Goal: Find specific page/section: Find specific page/section

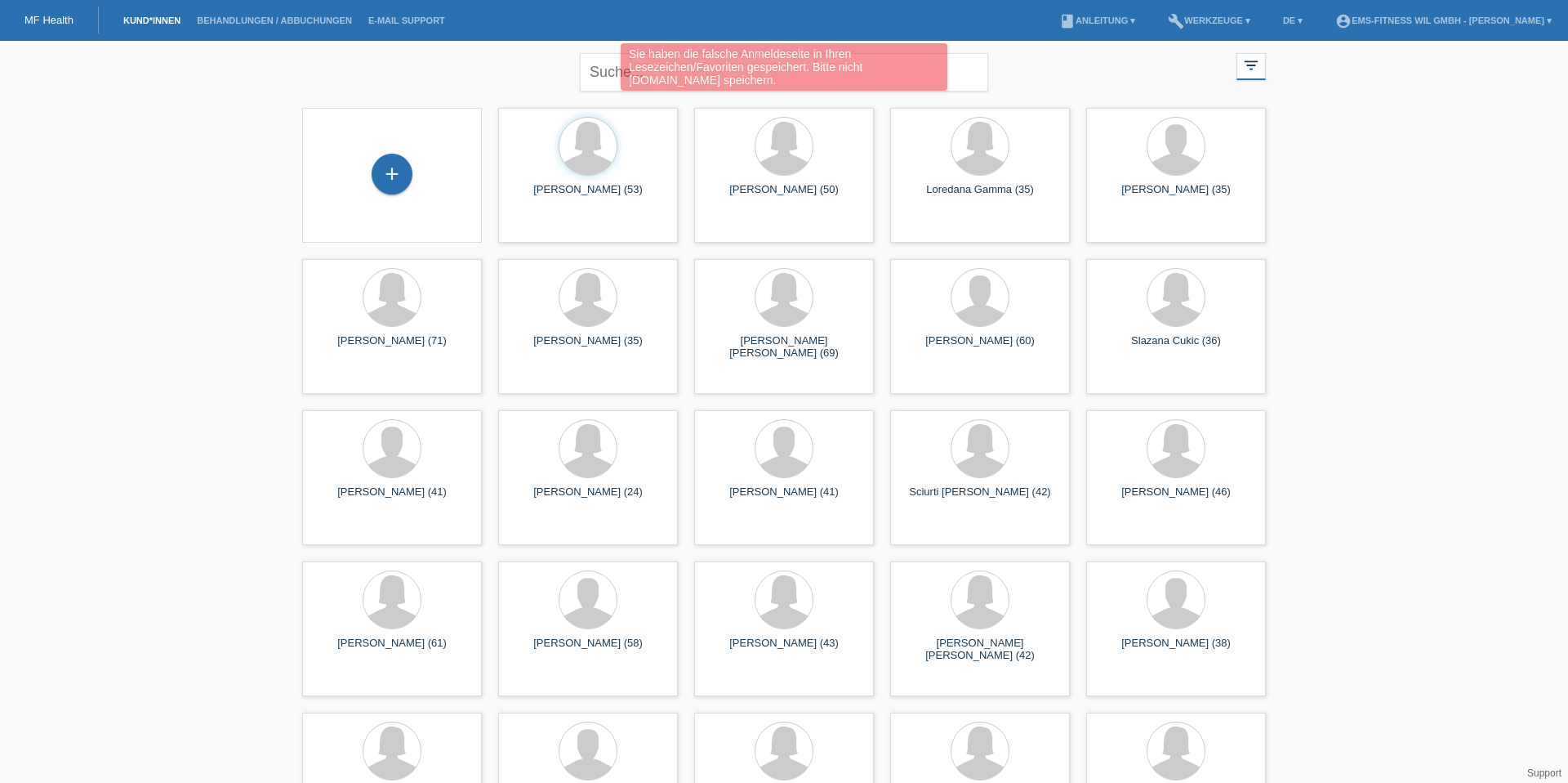
click at [442, 67] on div "Sie haben die falsche Anmeldeseite in Ihren Lesezeichen/Favoriten gespeichert. …" at bounding box center [784, 69] width 941 height 52
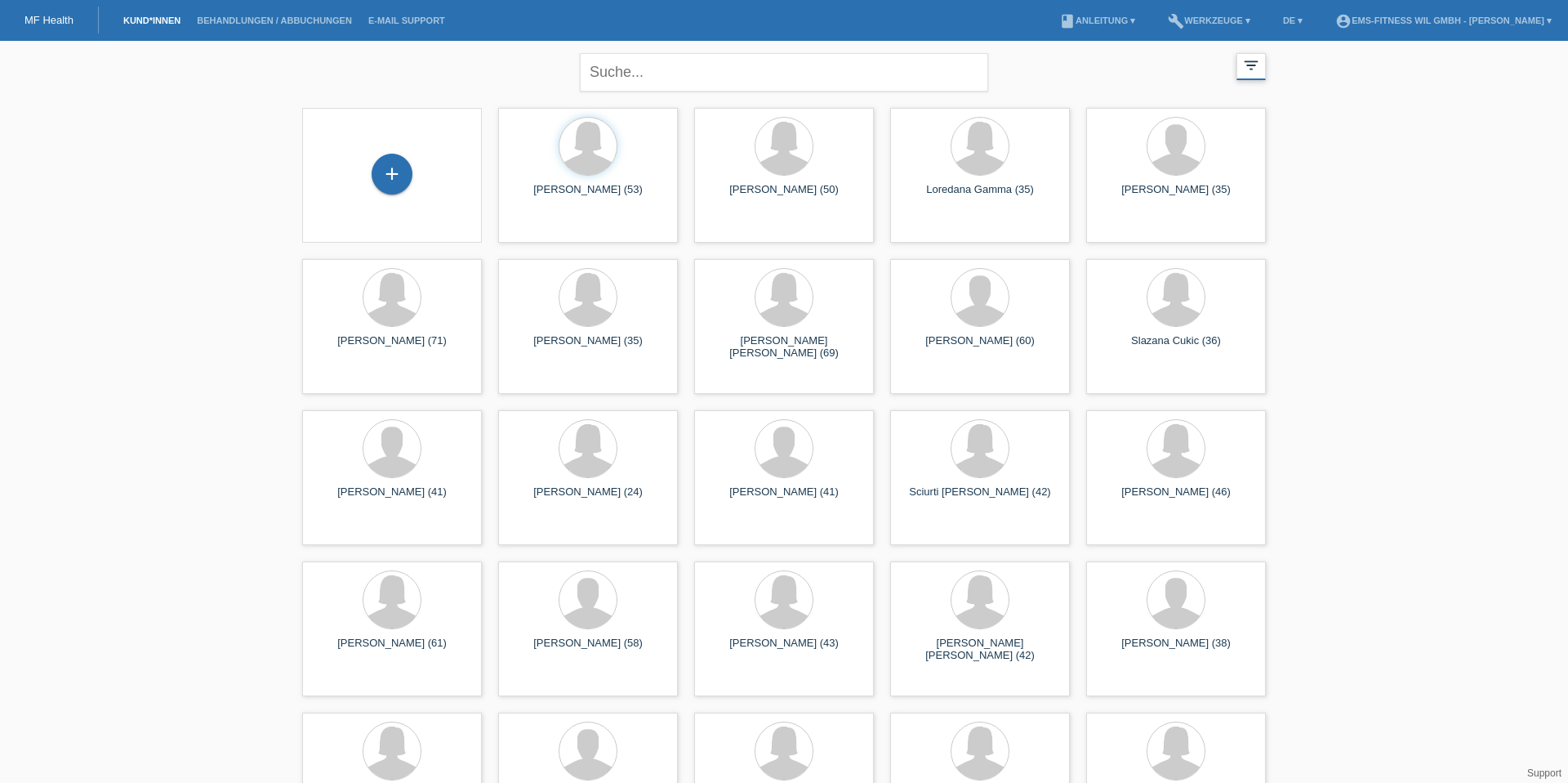
click at [1250, 65] on icon "filter_list" at bounding box center [1250, 65] width 18 height 18
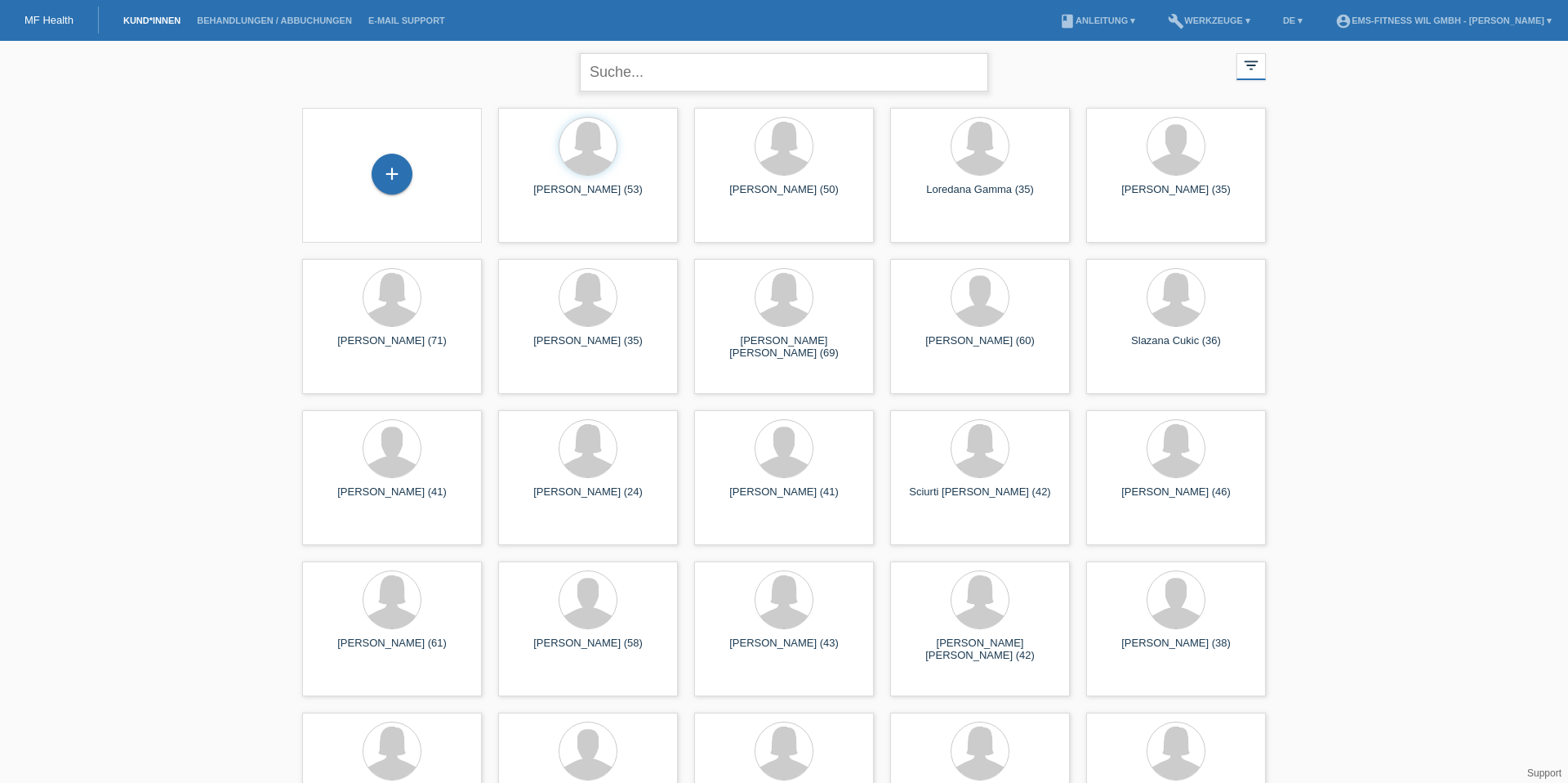
click at [810, 70] on input "text" at bounding box center [784, 72] width 408 height 38
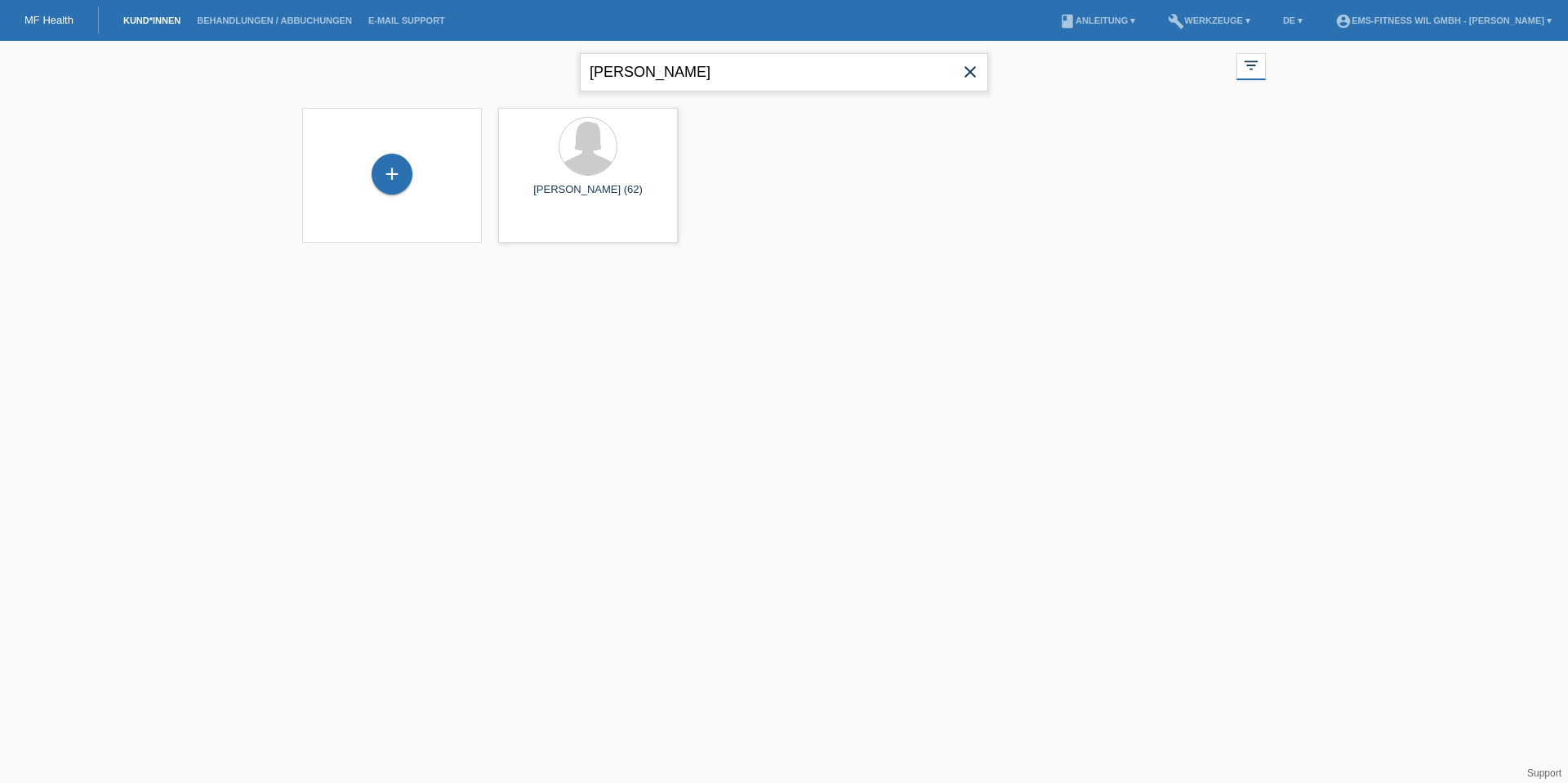
click at [648, 82] on input "[PERSON_NAME]" at bounding box center [784, 72] width 408 height 38
type input "[PERSON_NAME]"
click at [748, 84] on input "[PERSON_NAME]" at bounding box center [784, 72] width 408 height 38
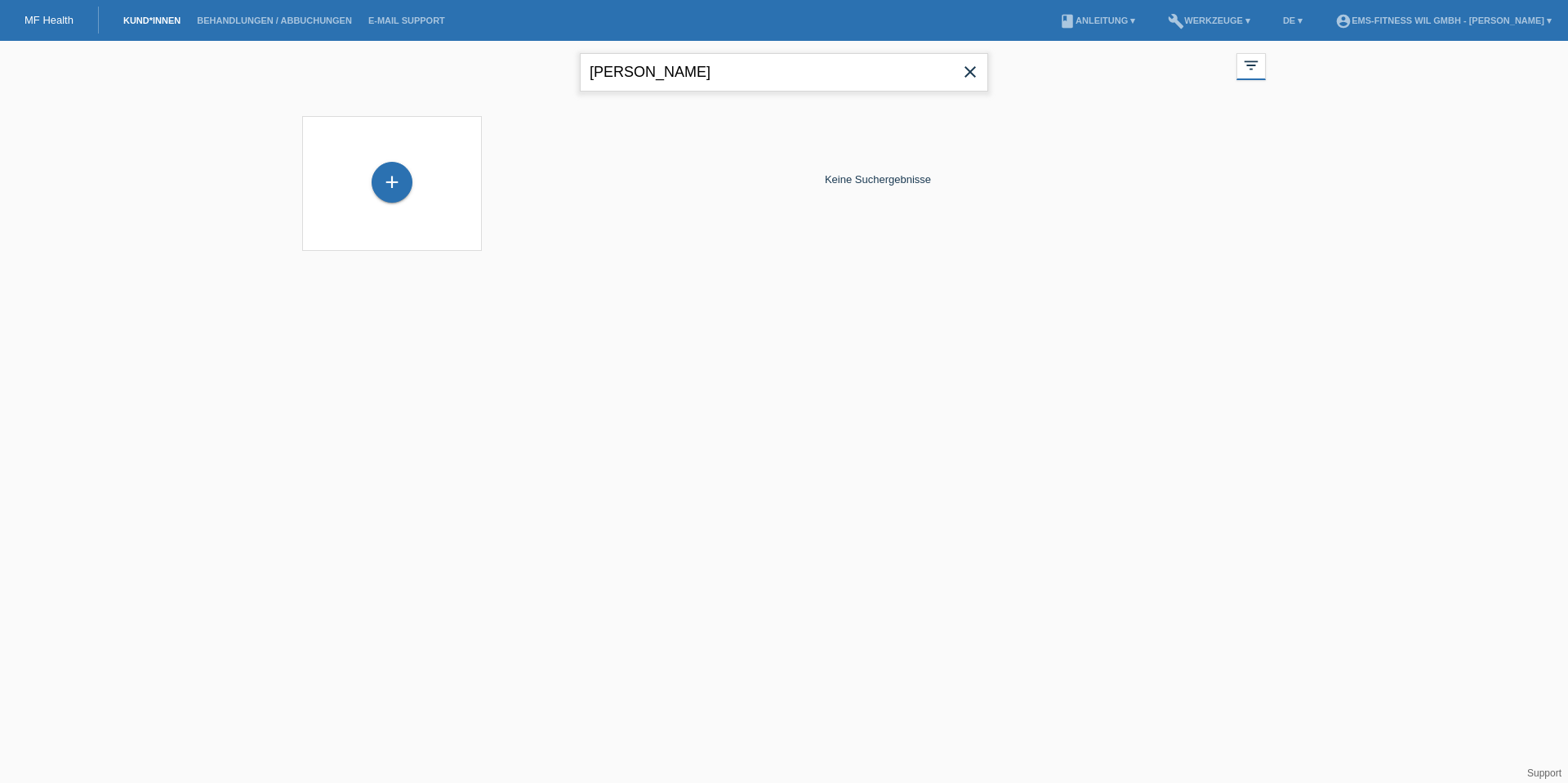
click at [748, 84] on input "[PERSON_NAME]" at bounding box center [784, 72] width 408 height 38
click at [273, 25] on link "Behandlungen / Abbuchungen" at bounding box center [274, 20] width 172 height 10
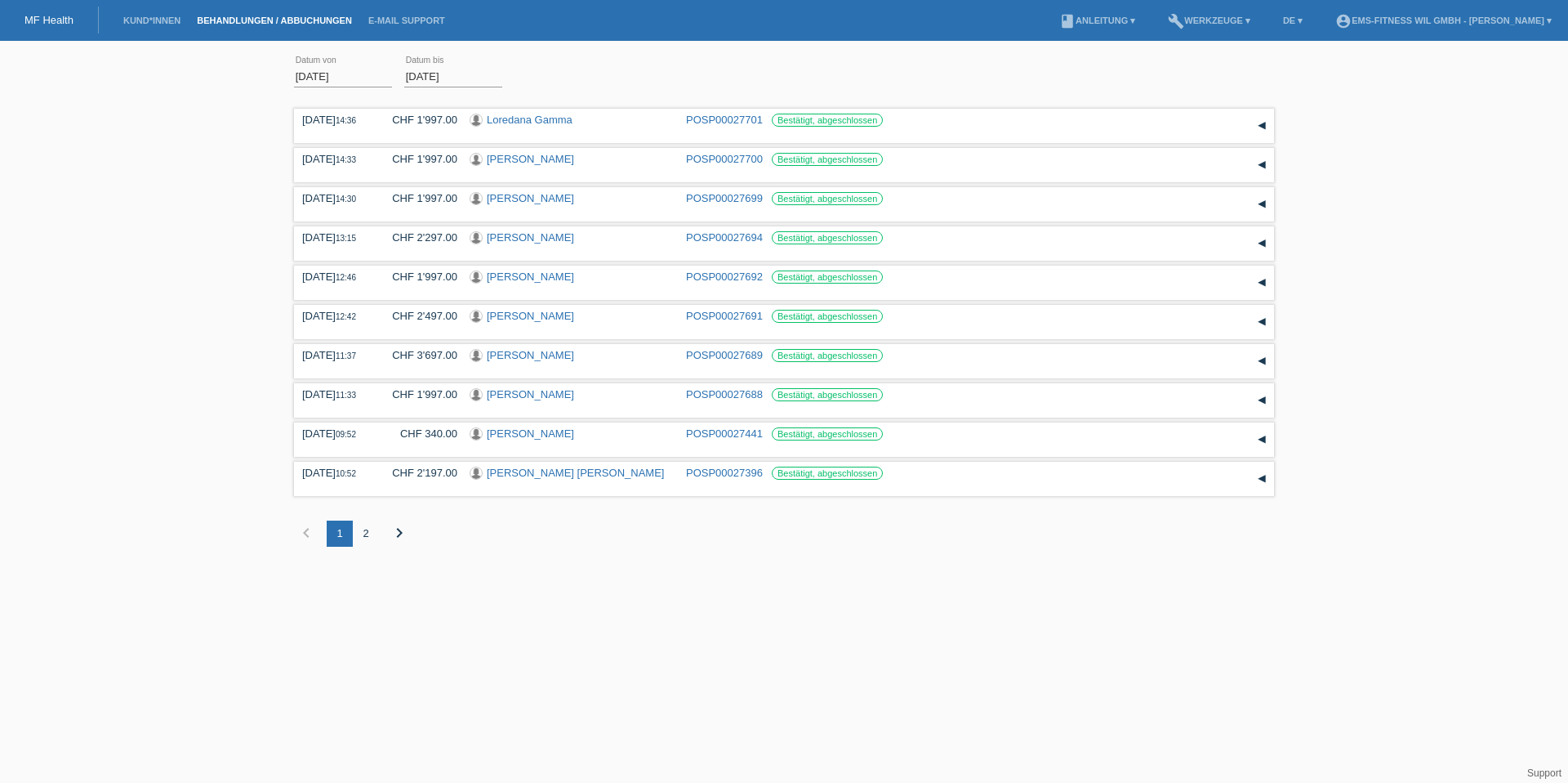
click at [399, 537] on icon "chevron_right" at bounding box center [399, 533] width 20 height 20
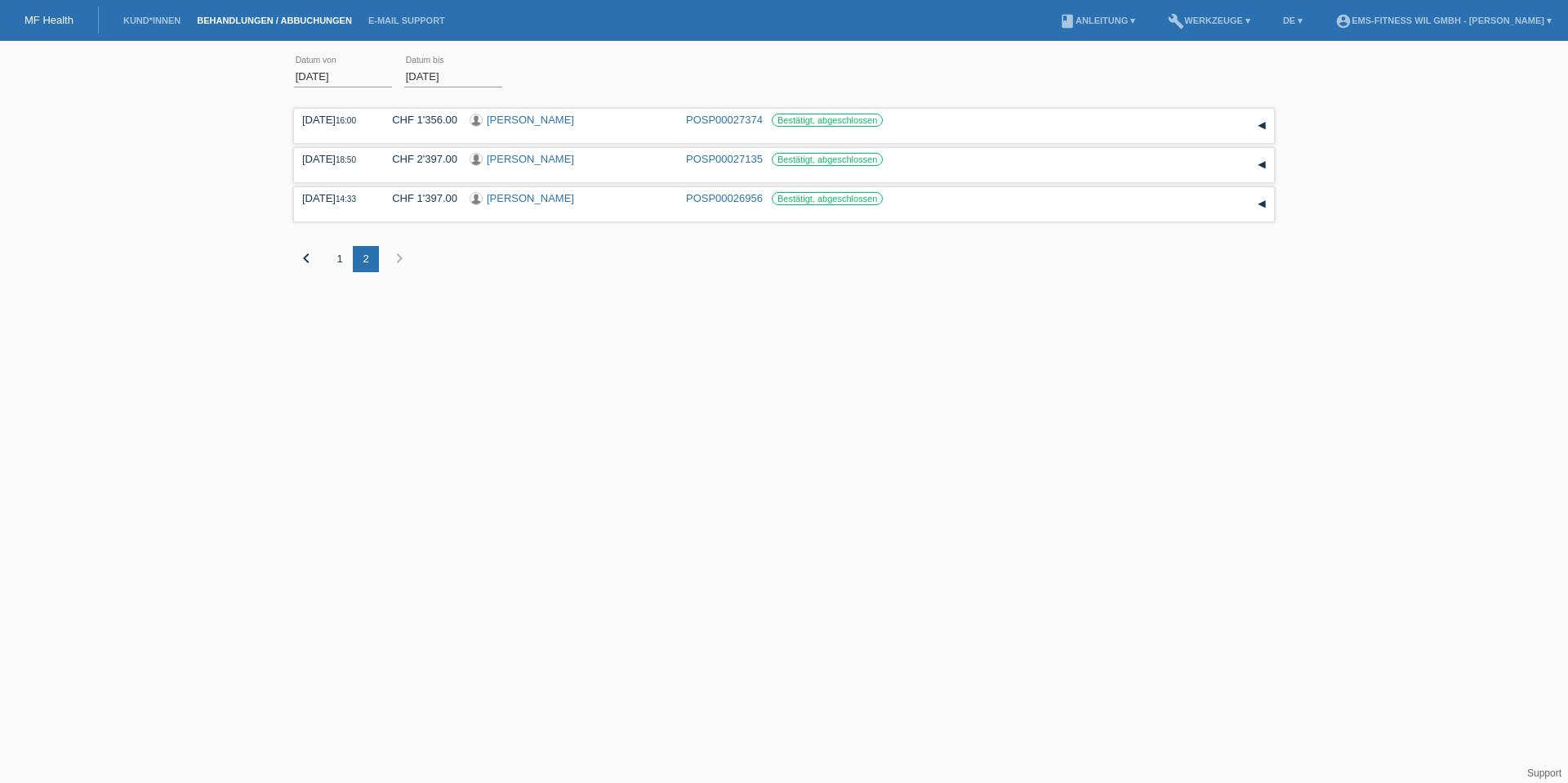
click at [308, 255] on icon "chevron_left" at bounding box center [306, 258] width 20 height 20
